Goal: Transaction & Acquisition: Purchase product/service

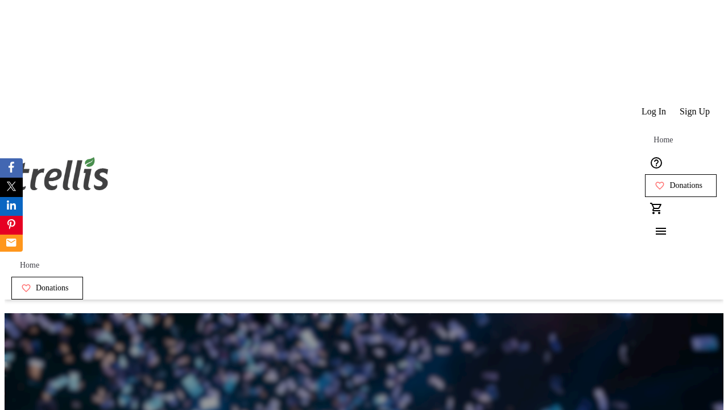
click at [696, 106] on span "Sign Up" at bounding box center [695, 111] width 30 height 10
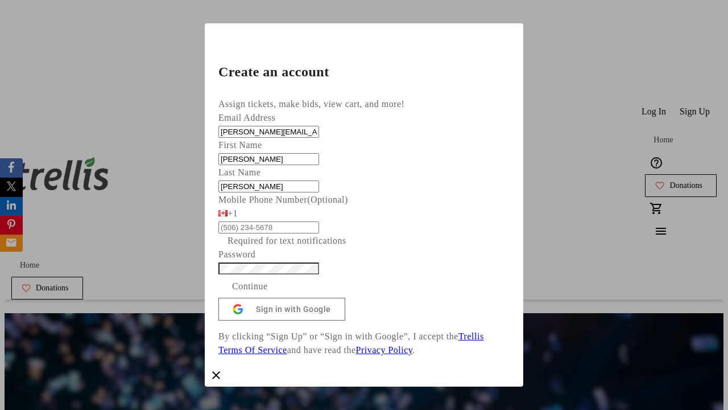
click at [268, 293] on span "Continue" at bounding box center [250, 286] width 36 height 14
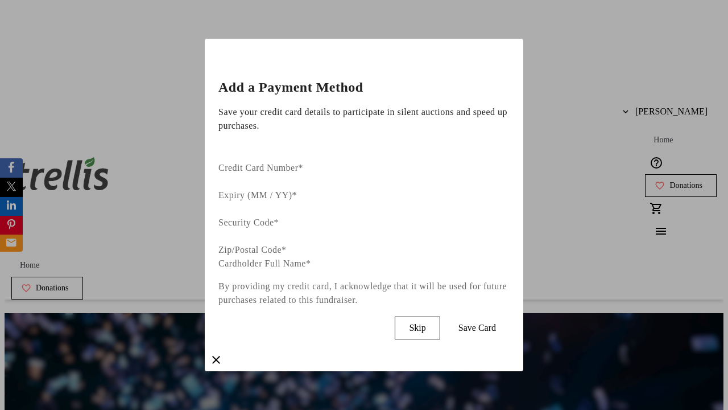
click at [426, 323] on span "Skip" at bounding box center [417, 328] width 16 height 10
click at [670, 181] on span "Donations" at bounding box center [686, 185] width 33 height 9
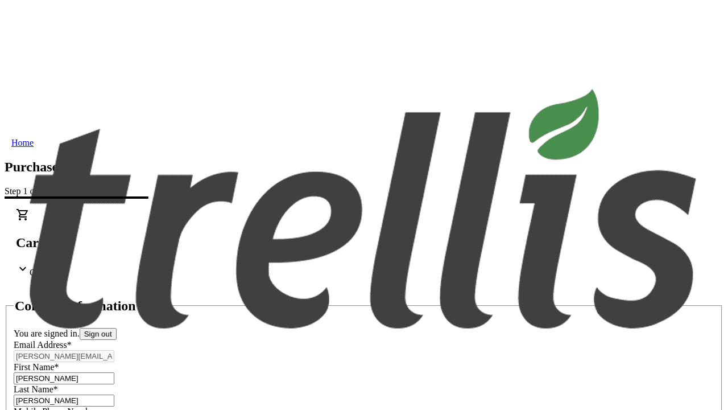
select select "BC"
select select "CA"
type input "Kelowna"
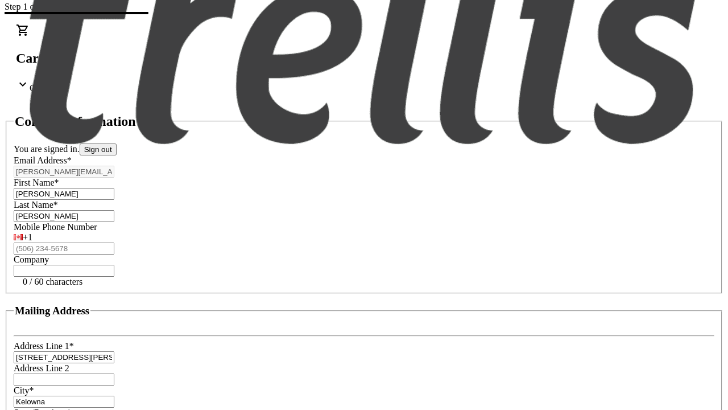
type input "V1Y 0C2"
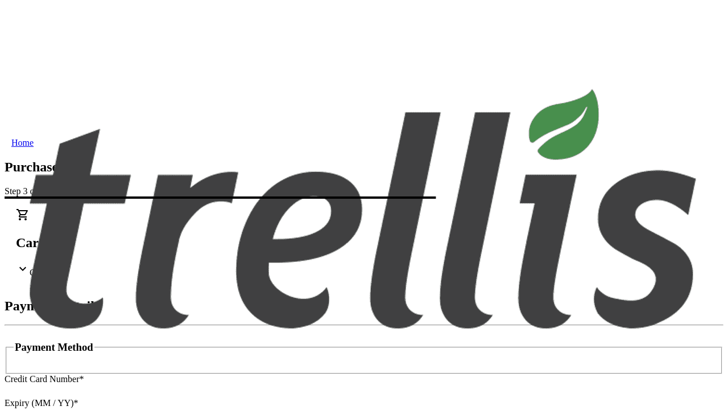
type input "V1Y 0C2"
